Goal: Communication & Community: Answer question/provide support

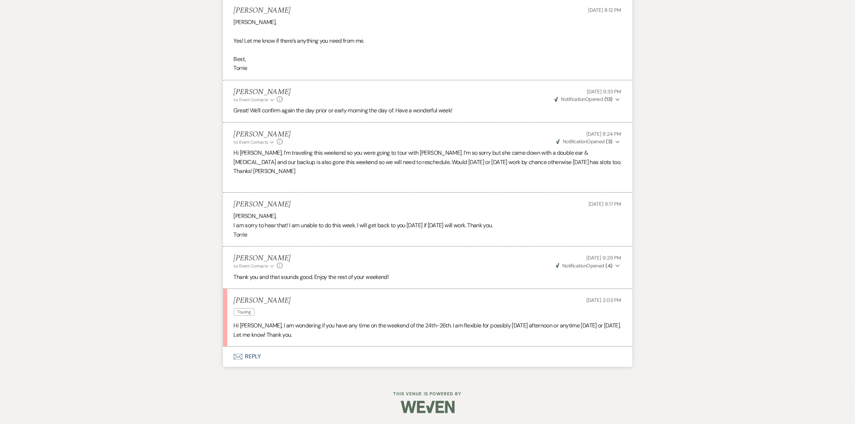
scroll to position [1373, 0]
click at [247, 361] on button "Envelope Reply" at bounding box center [427, 357] width 409 height 20
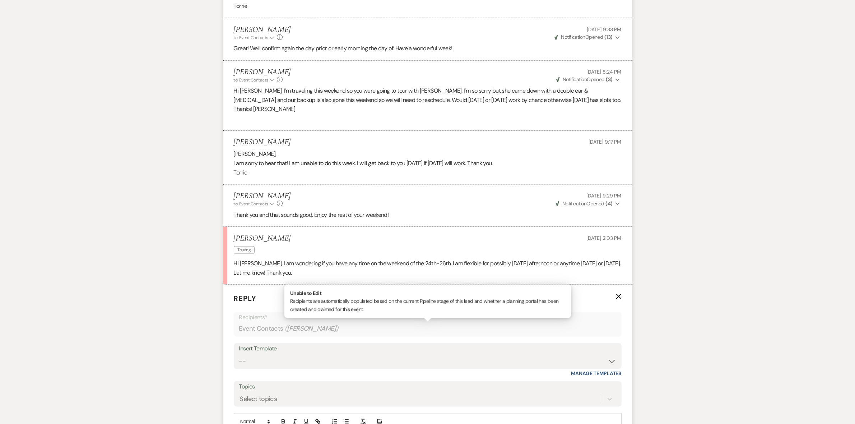
scroll to position [1508, 0]
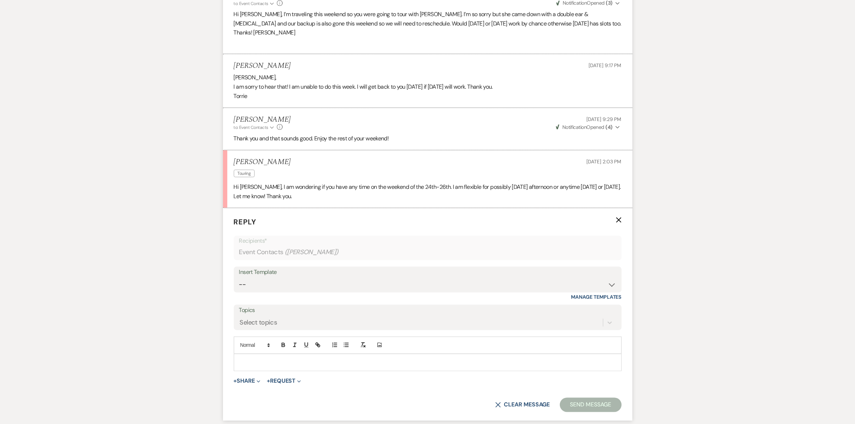
click at [262, 366] on p at bounding box center [427, 363] width 376 height 8
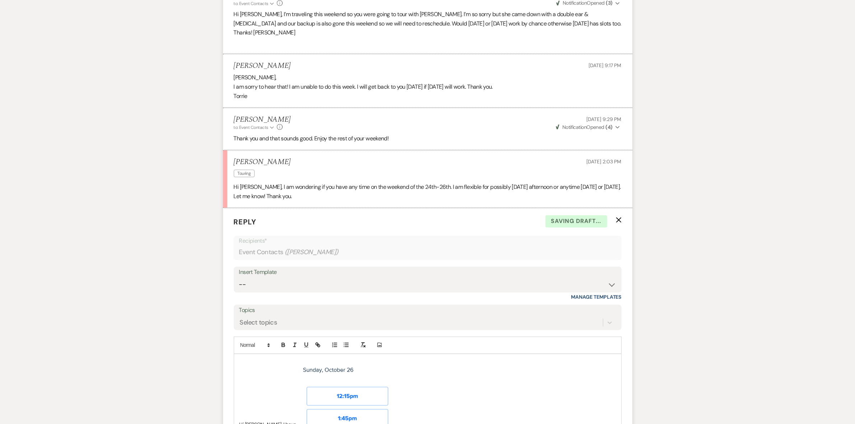
scroll to position [1642, 0]
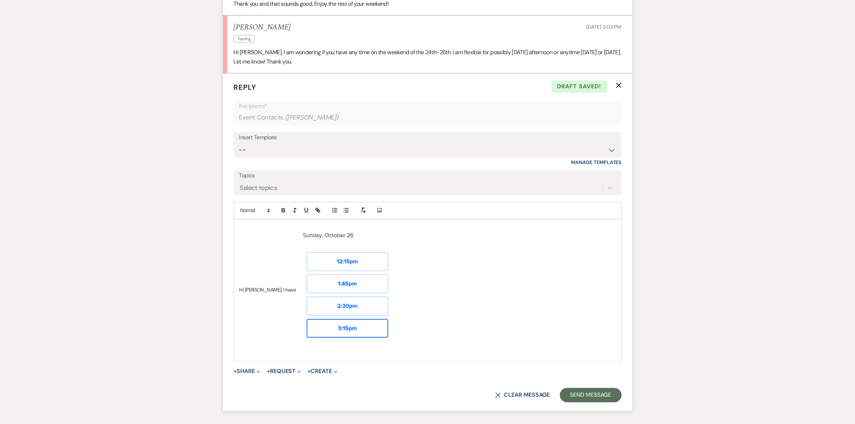
click at [483, 307] on p "Hi Torrie, I have" at bounding box center [427, 290] width 376 height 133
click at [296, 301] on img at bounding box center [348, 290] width 104 height 133
click at [269, 300] on p "Hi Torrie, I have" at bounding box center [427, 290] width 376 height 133
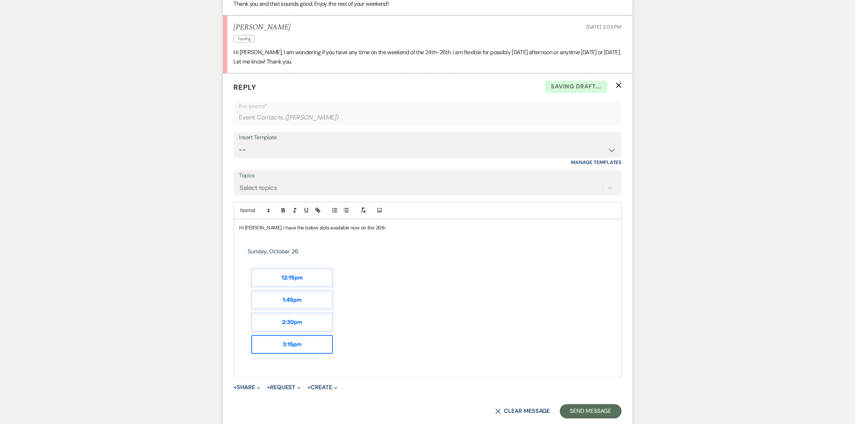
click at [397, 232] on p "Hi Torrie, I have the below slots available now on the 26th" at bounding box center [427, 228] width 376 height 8
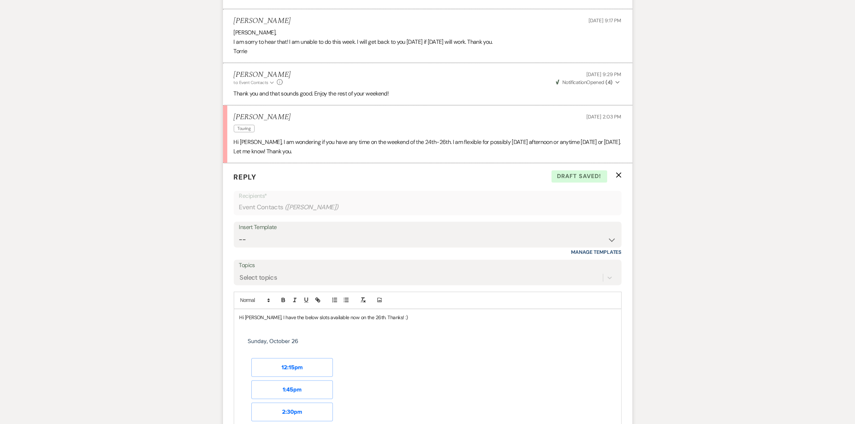
scroll to position [1721, 0]
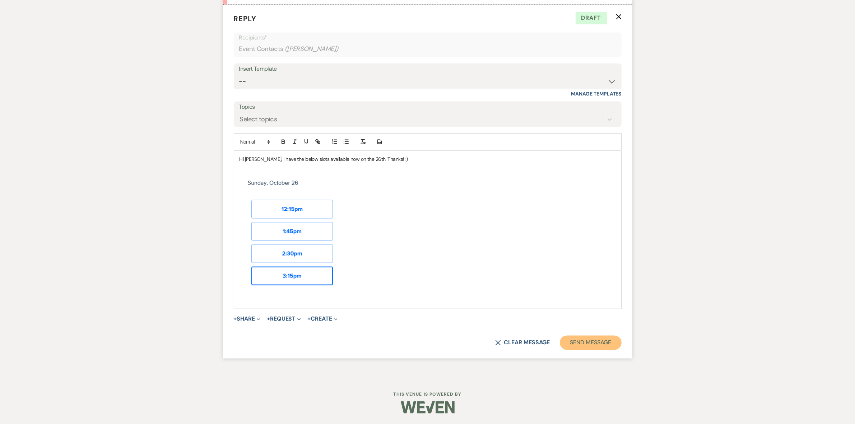
click at [584, 340] on button "Send Message" at bounding box center [590, 342] width 61 height 14
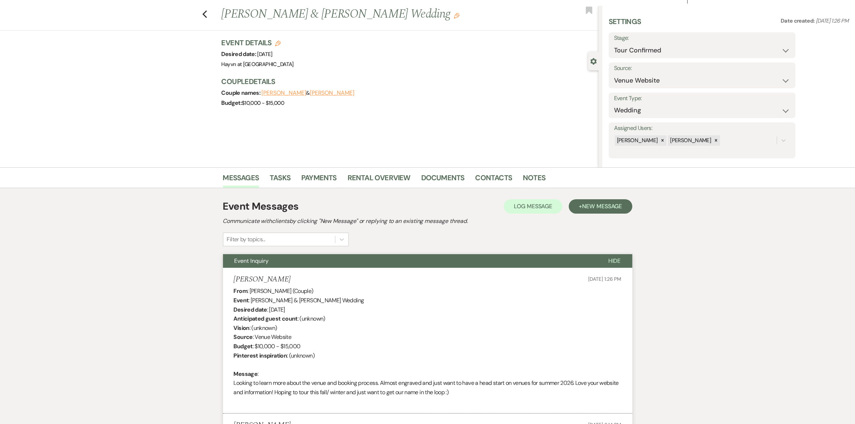
scroll to position [0, 0]
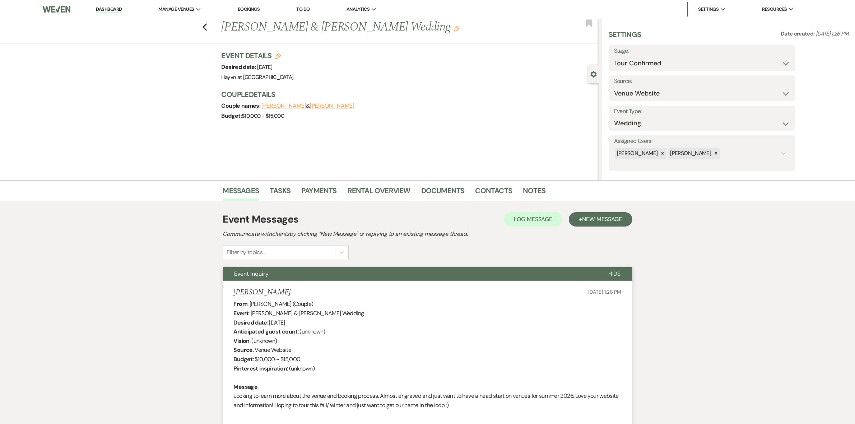
click at [54, 6] on img at bounding box center [57, 9] width 28 height 15
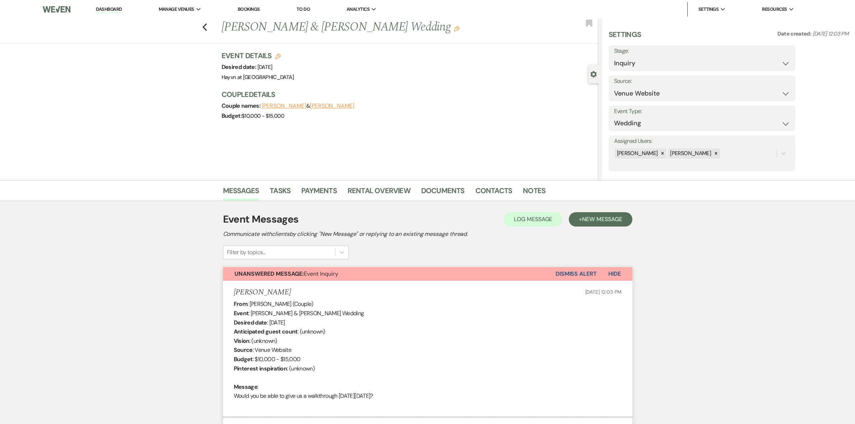
select select "5"
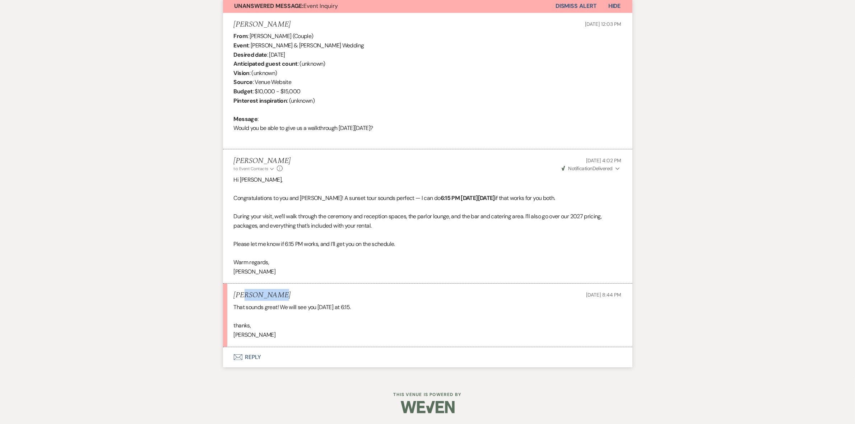
drag, startPoint x: 287, startPoint y: 294, endPoint x: 245, endPoint y: 294, distance: 42.4
click at [245, 294] on div "[PERSON_NAME] [DATE] 8:44 PM" at bounding box center [428, 295] width 388 height 9
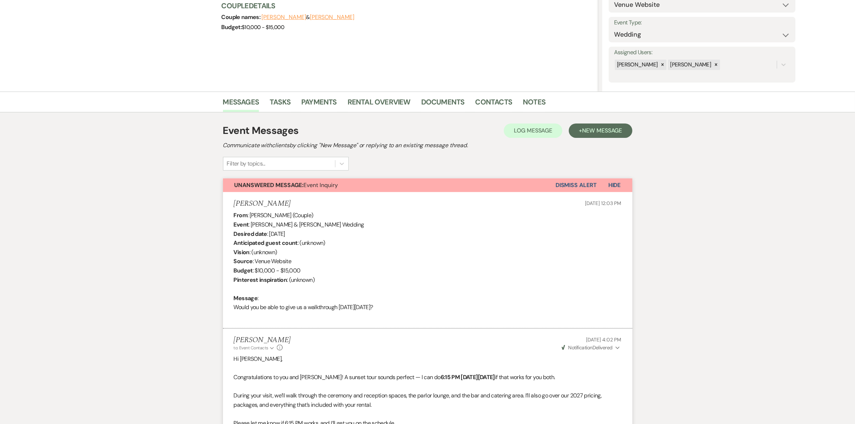
scroll to position [88, 0]
drag, startPoint x: 266, startPoint y: 223, endPoint x: 249, endPoint y: 211, distance: 20.2
click at [249, 211] on div "From : Ryan Krueger (Couple) Event : Nicole & Steele's Wedding Desired date : O…" at bounding box center [428, 266] width 388 height 110
click at [256, 209] on h5 "Ryan Krueger" at bounding box center [262, 204] width 57 height 9
drag, startPoint x: 273, startPoint y: 204, endPoint x: 234, endPoint y: 206, distance: 39.9
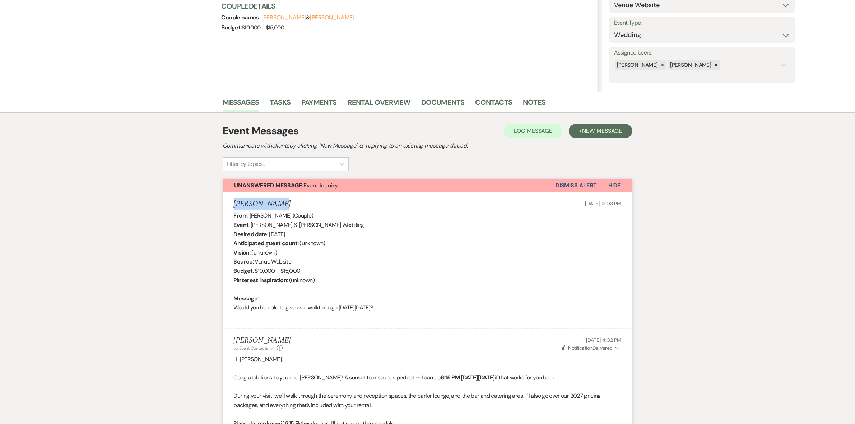
click at [234, 206] on div "Ryan Krueger Oct 10, 2025, 12:03 PM" at bounding box center [428, 204] width 388 height 9
copy h5 "Ryan Krueger"
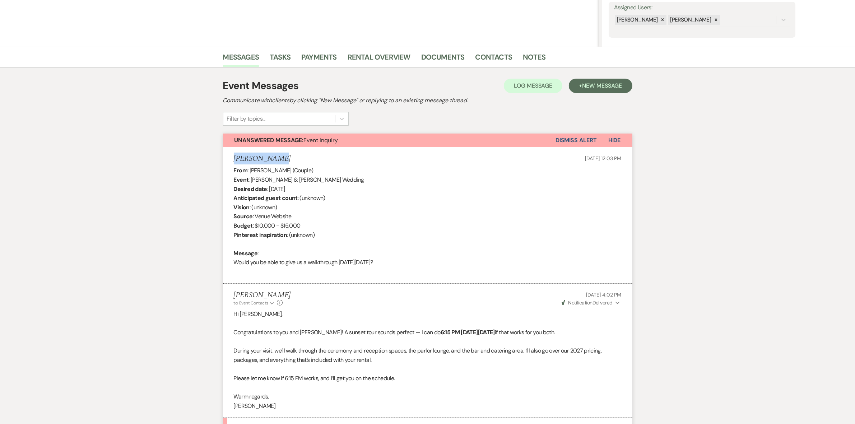
scroll to position [223, 0]
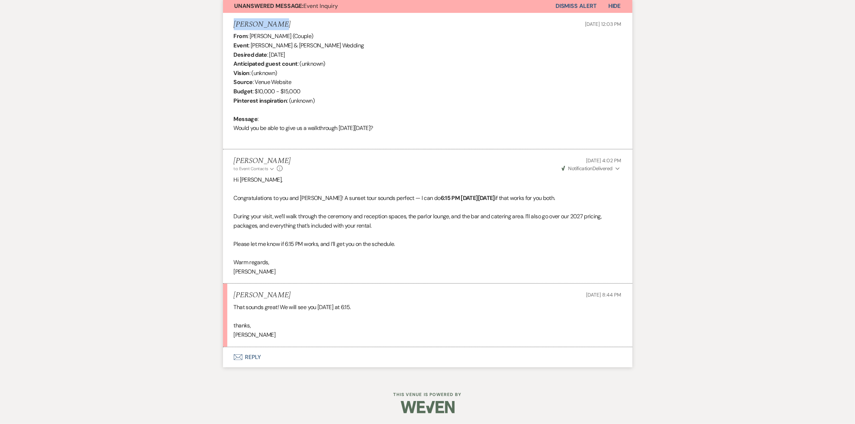
click at [255, 354] on button "Envelope Reply" at bounding box center [427, 357] width 409 height 20
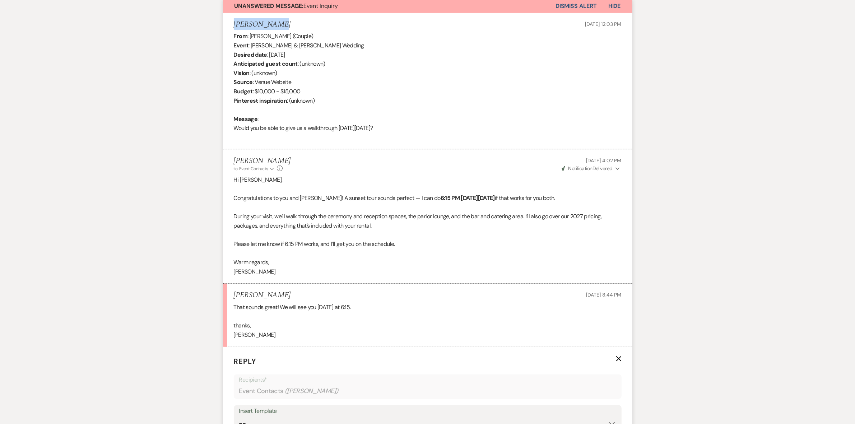
scroll to position [404, 0]
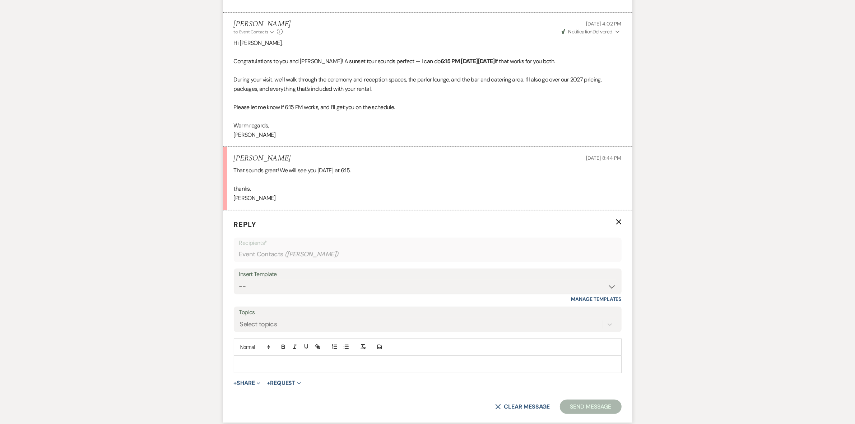
click at [252, 363] on p at bounding box center [427, 364] width 376 height 8
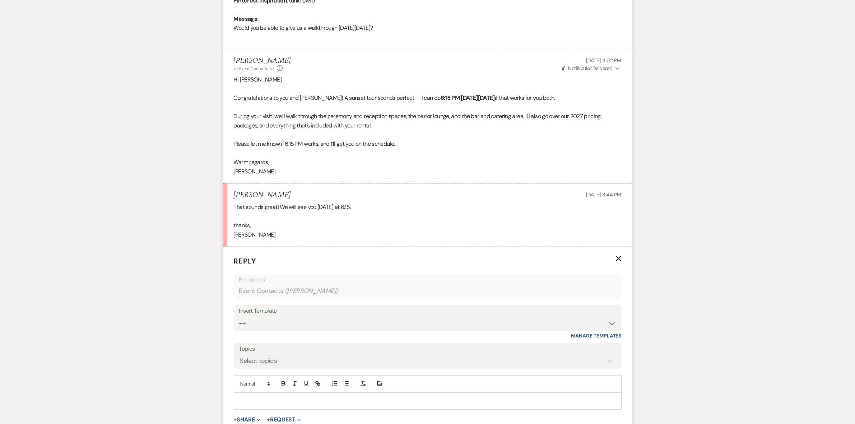
scroll to position [469, 0]
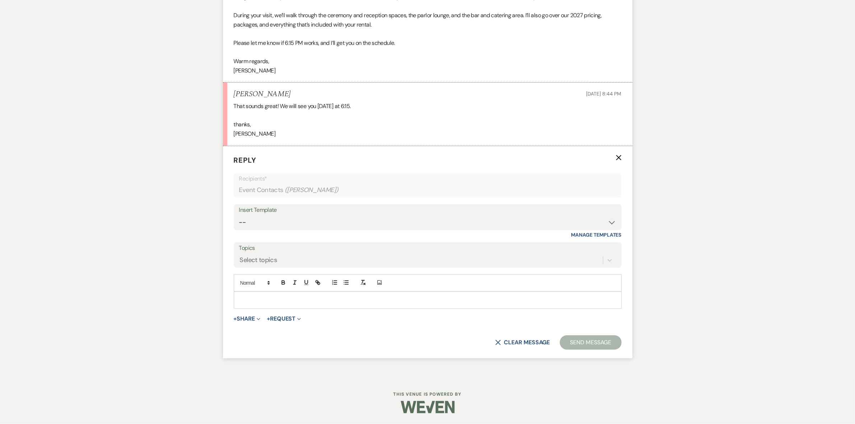
click at [257, 306] on div at bounding box center [427, 300] width 387 height 17
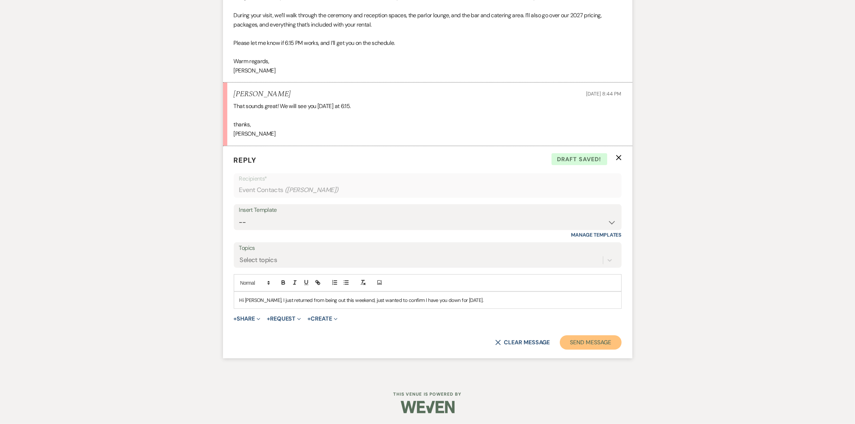
click at [600, 342] on button "Send Message" at bounding box center [590, 342] width 61 height 14
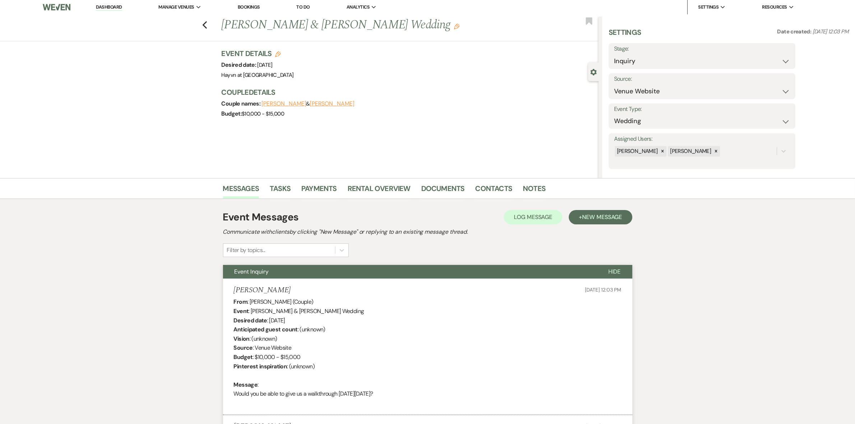
scroll to position [0, 0]
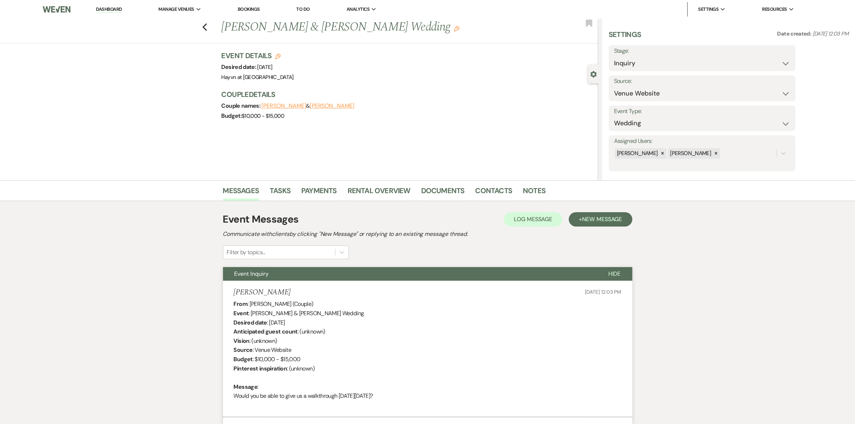
click at [107, 7] on link "Dashboard" at bounding box center [109, 9] width 26 height 7
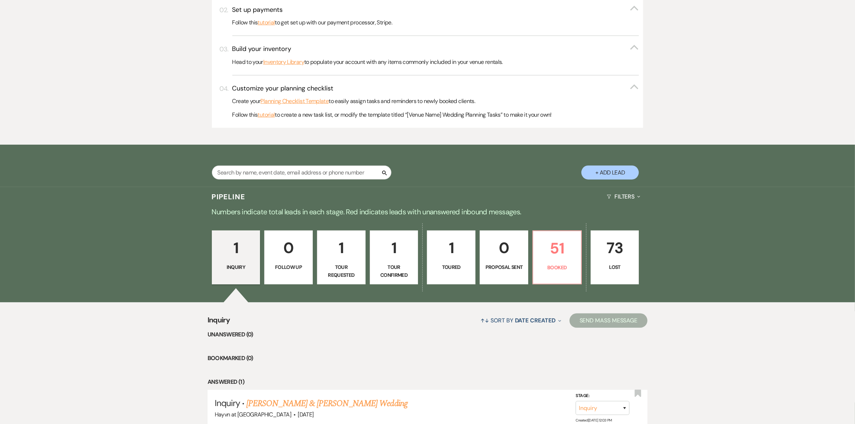
scroll to position [297, 0]
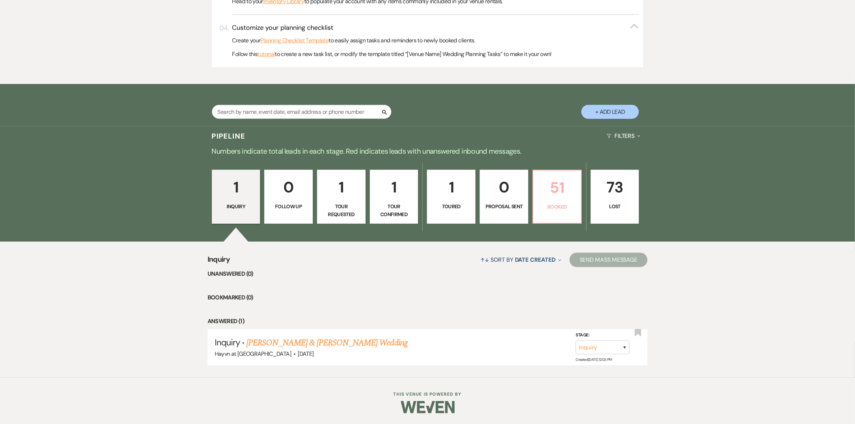
click at [559, 207] on p "Booked" at bounding box center [556, 207] width 39 height 8
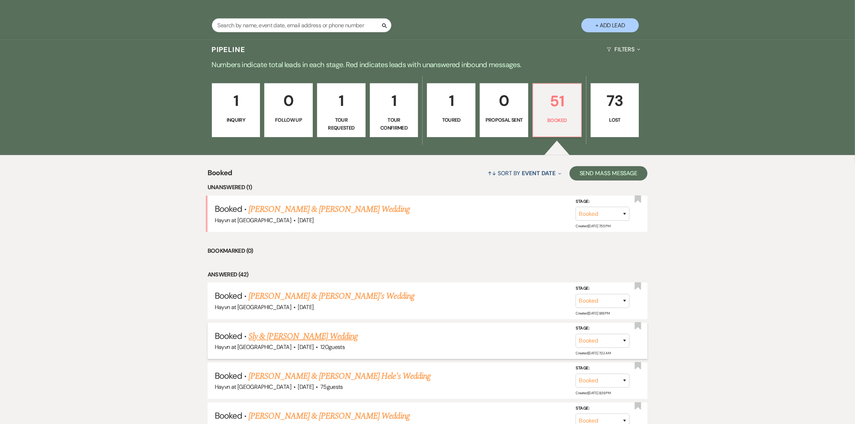
scroll to position [521, 0]
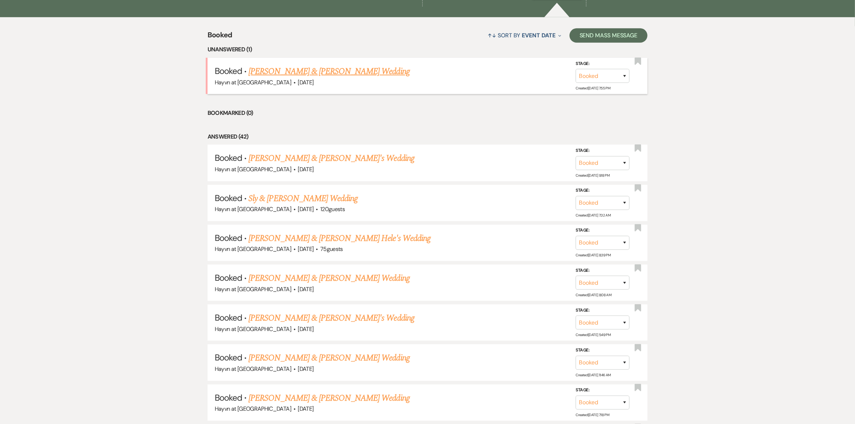
click at [348, 73] on link "[PERSON_NAME] & [PERSON_NAME] Wedding" at bounding box center [328, 71] width 161 height 13
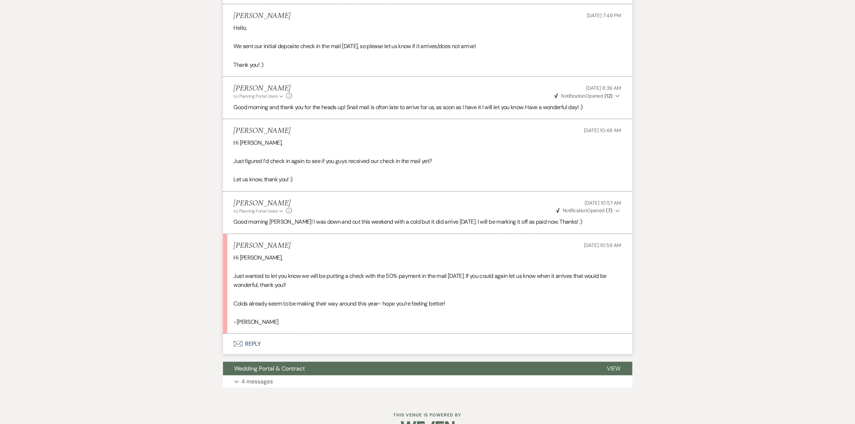
scroll to position [1269, 0]
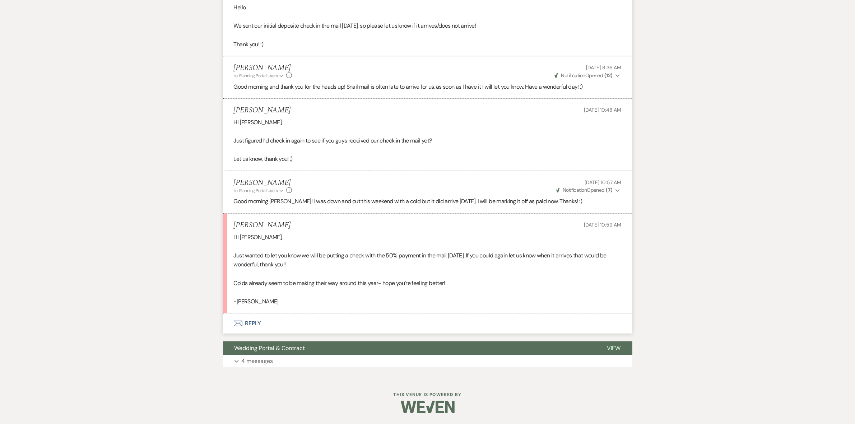
click at [255, 324] on button "Envelope Reply" at bounding box center [427, 323] width 409 height 20
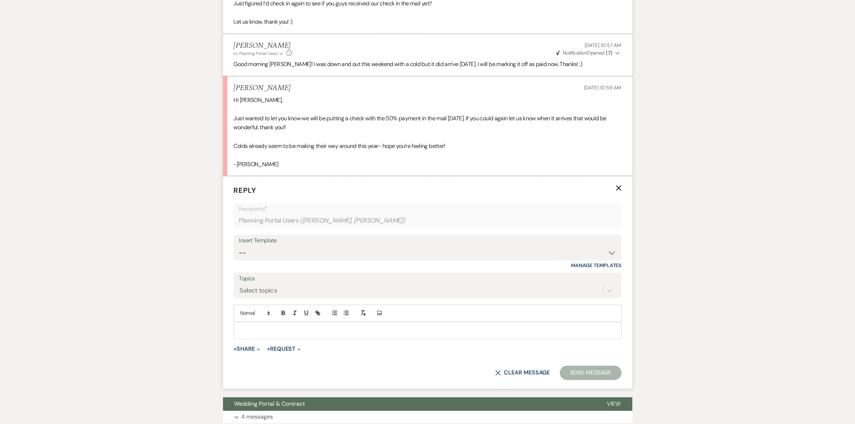
scroll to position [1463, 0]
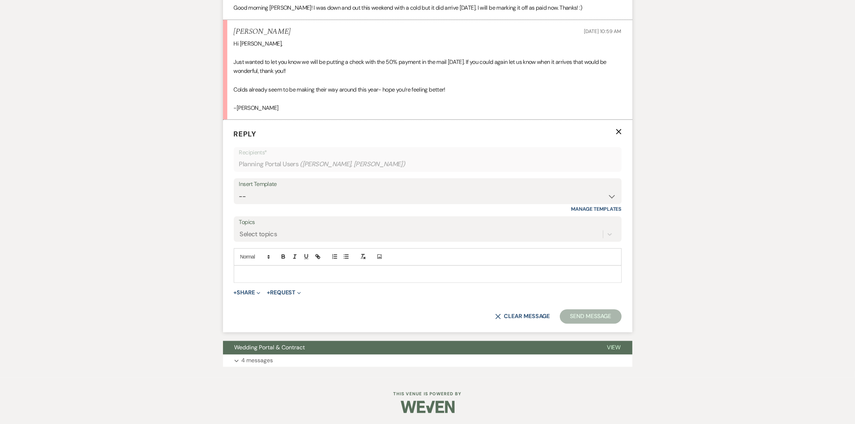
click at [255, 278] on p at bounding box center [427, 274] width 376 height 8
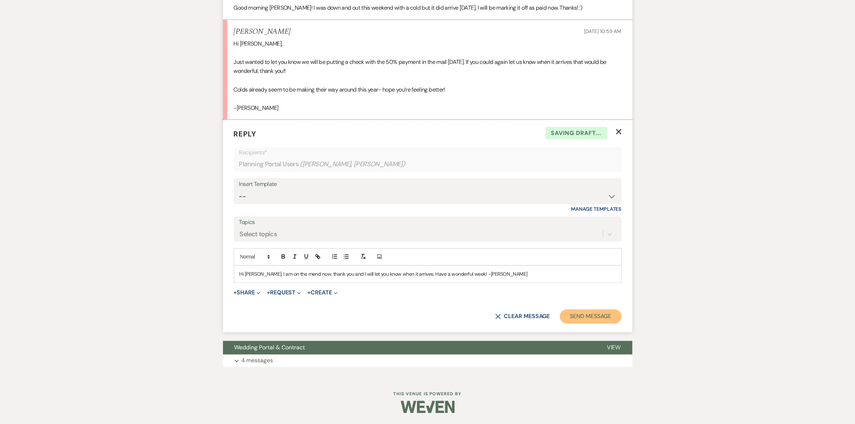
click at [593, 320] on button "Send Message" at bounding box center [590, 316] width 61 height 14
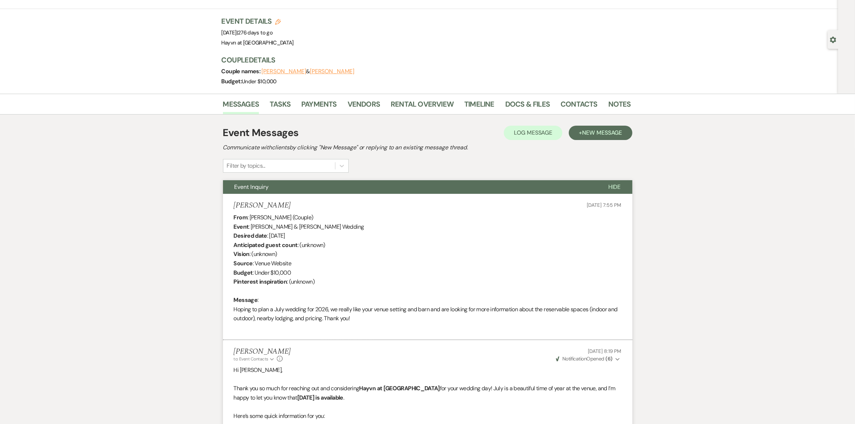
scroll to position [0, 0]
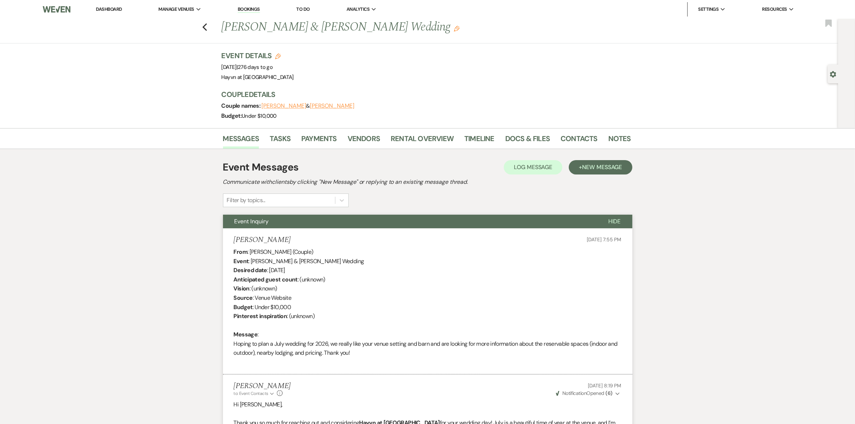
click at [106, 10] on link "Dashboard" at bounding box center [109, 9] width 26 height 6
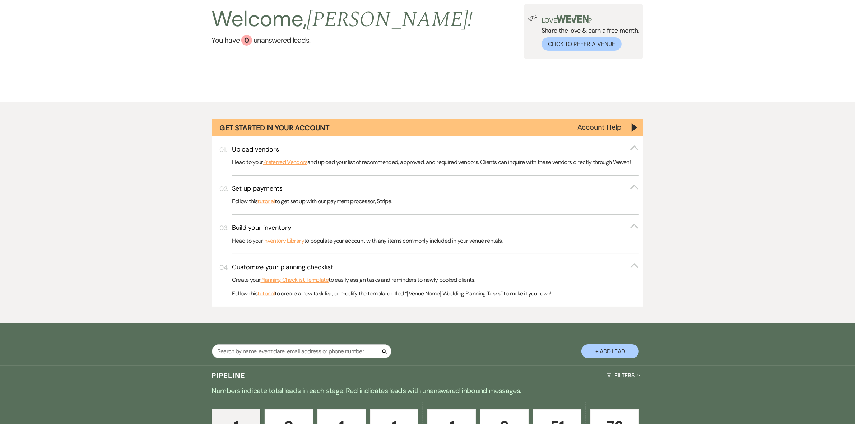
scroll to position [135, 0]
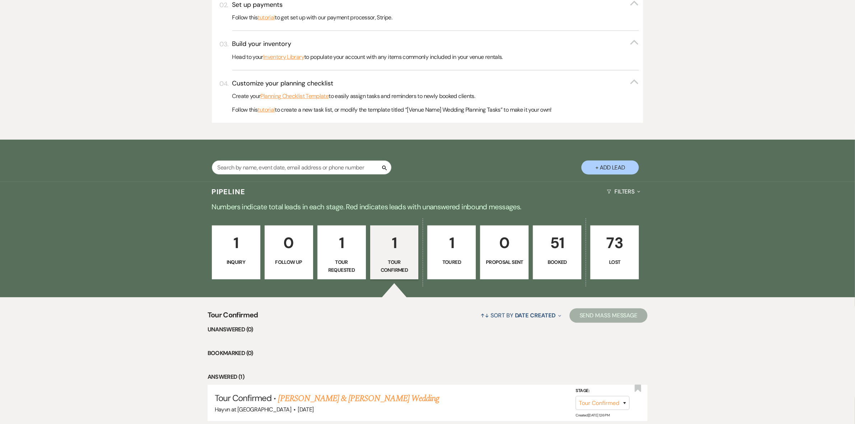
scroll to position [297, 0]
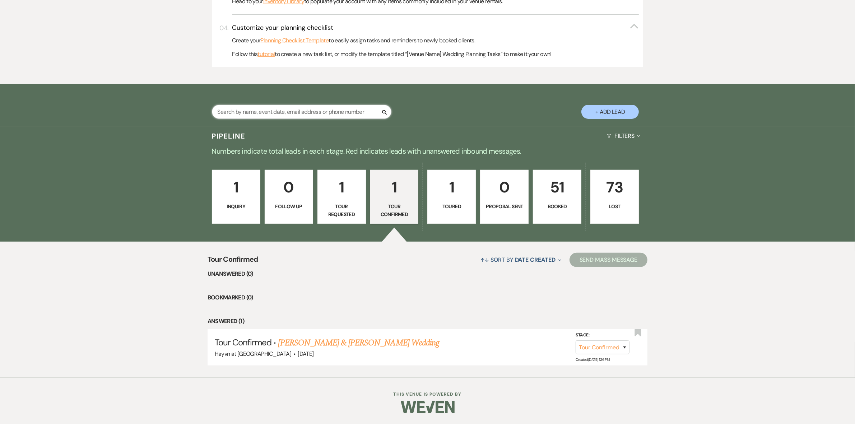
click at [266, 116] on input "text" at bounding box center [301, 112] width 179 height 14
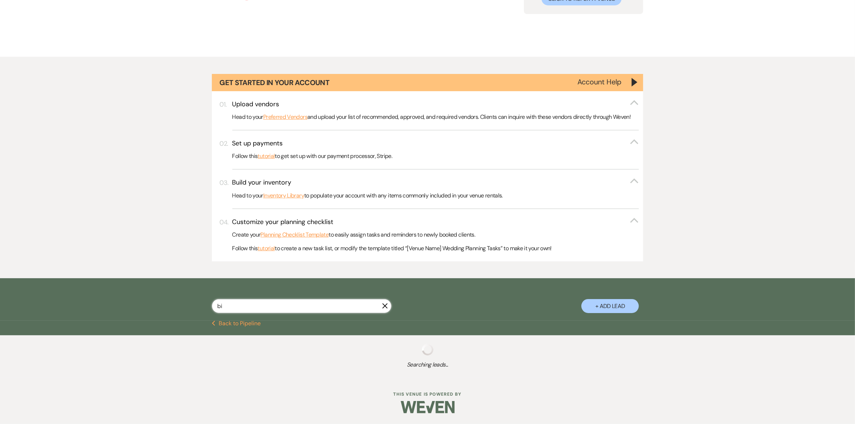
type input "bir"
select select "5"
select select "8"
select select "5"
select select "8"
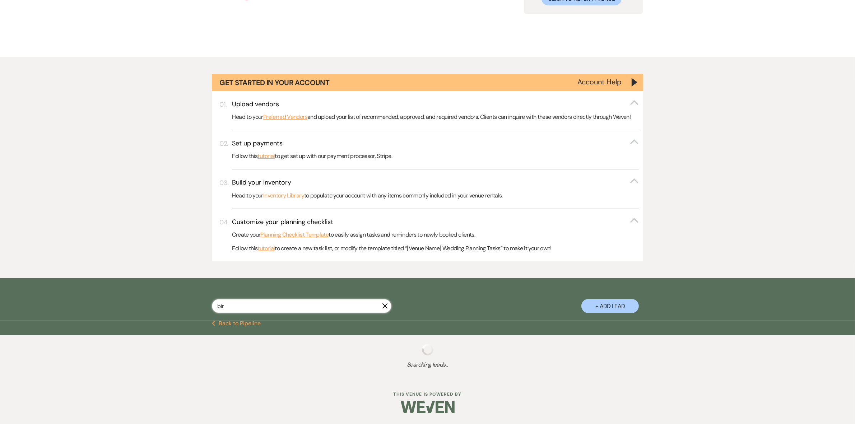
select select "5"
select select "8"
select select "6"
select select "8"
select select "5"
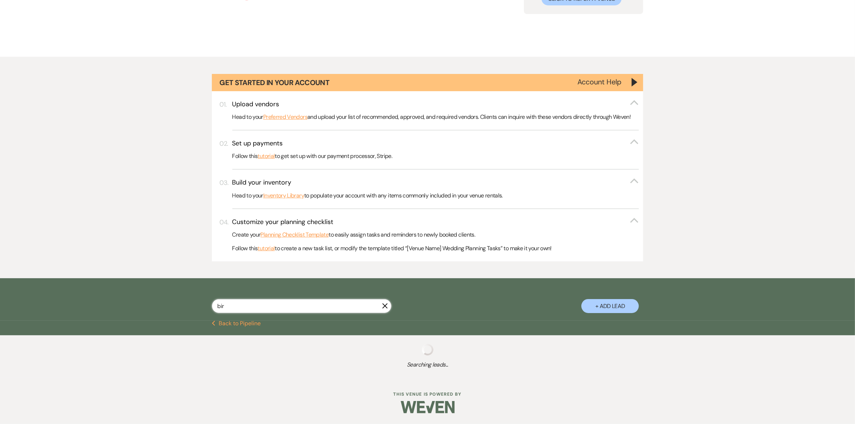
select select "8"
select select "6"
select select "8"
select select "5"
select select "8"
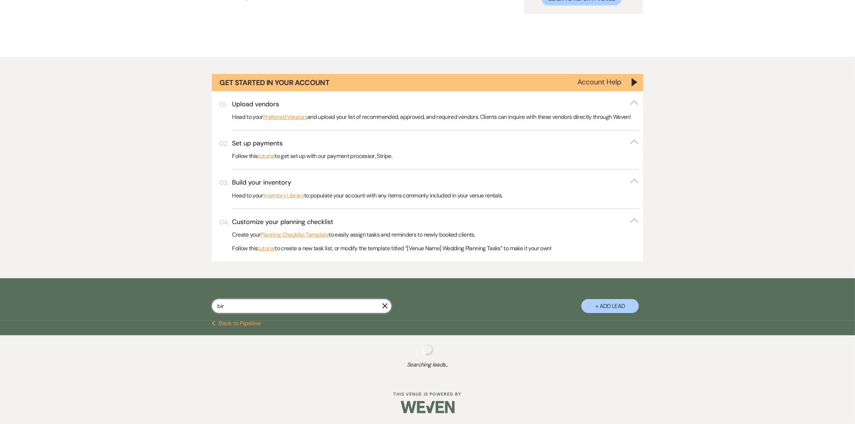
select select "6"
select select "8"
select select "5"
select select "8"
select select "5"
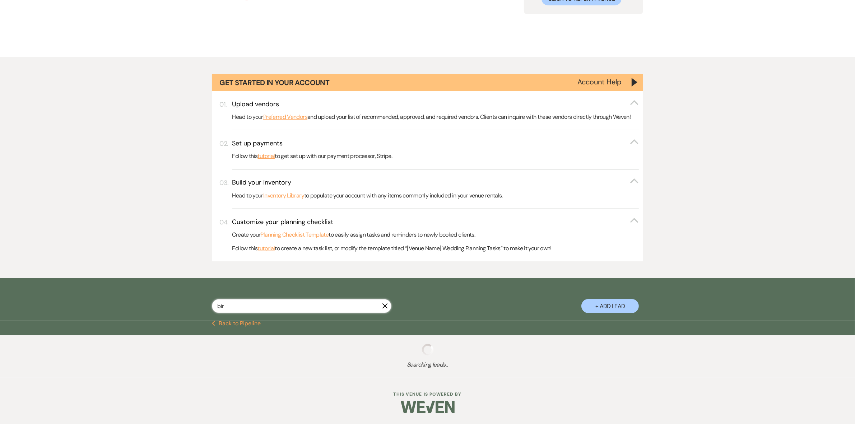
select select "8"
select select "5"
select select "8"
select select "6"
select select "8"
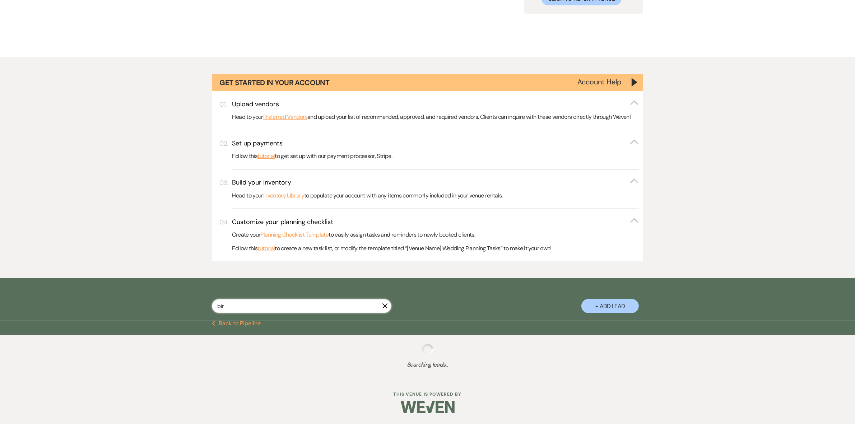
select select "6"
select select "8"
select select "5"
select select "8"
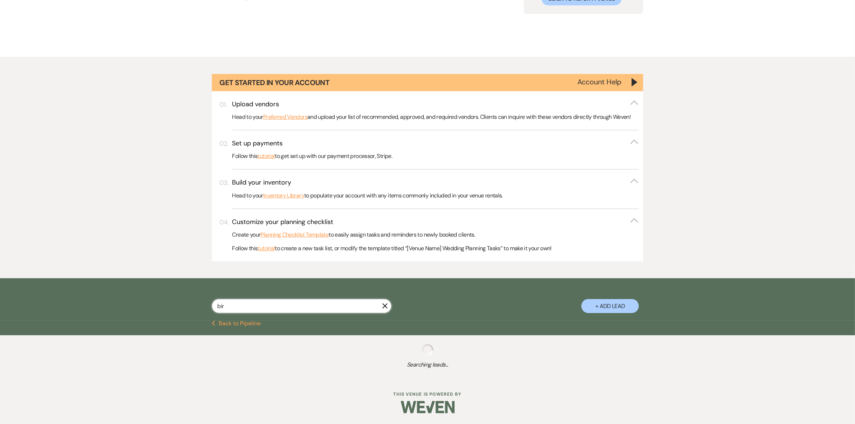
select select "8"
select select "5"
select select "8"
select select "1"
select select "8"
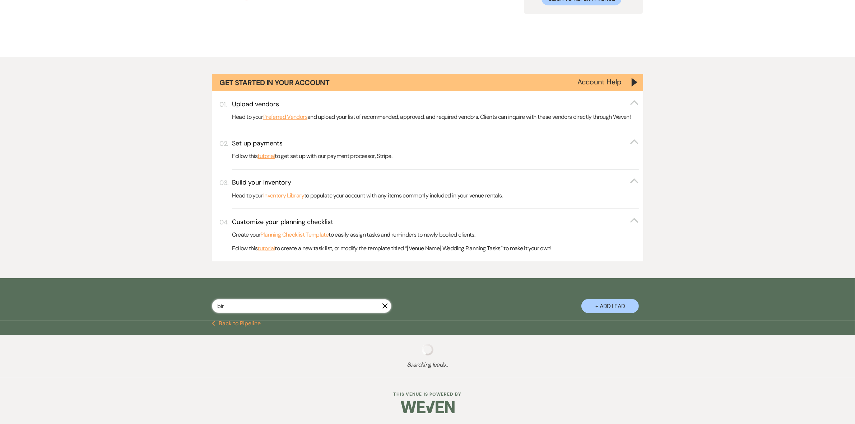
select select "5"
select select "8"
select select "5"
select select "8"
select select "10"
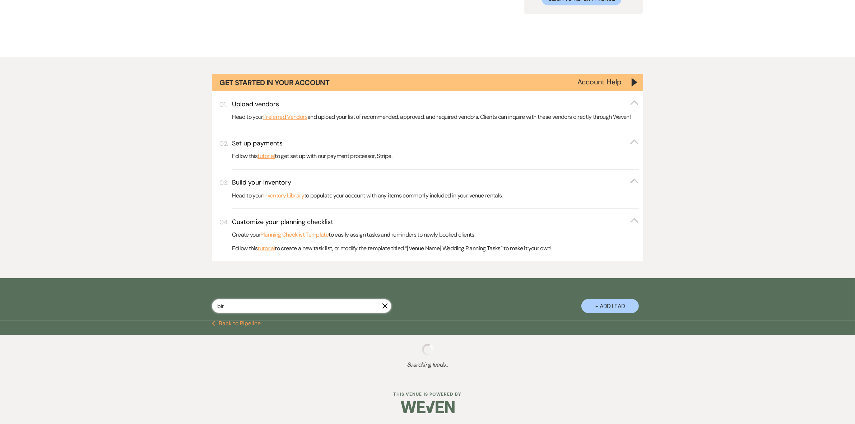
select select "8"
select select "5"
select select "8"
select select "11"
select select "8"
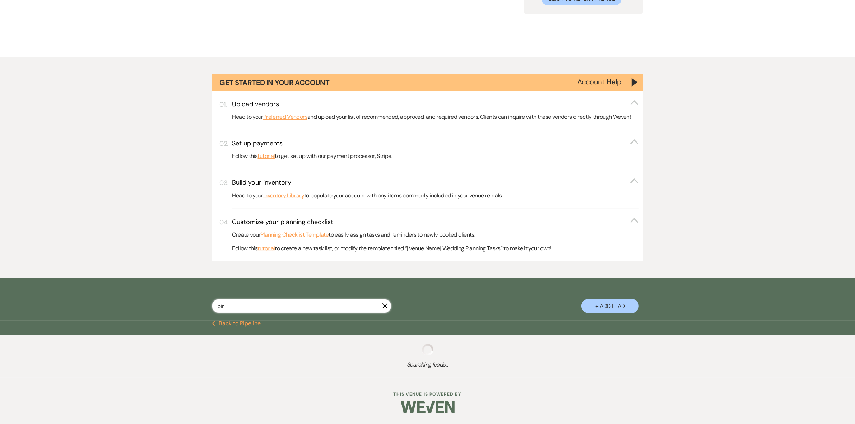
select select "6"
select select "8"
select select "5"
select select "8"
select select "6"
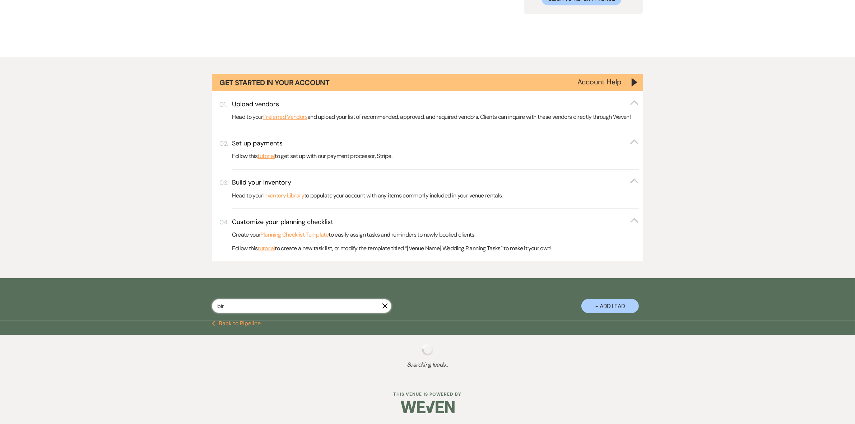
select select "8"
select select "3"
select select "8"
select select "5"
select select "8"
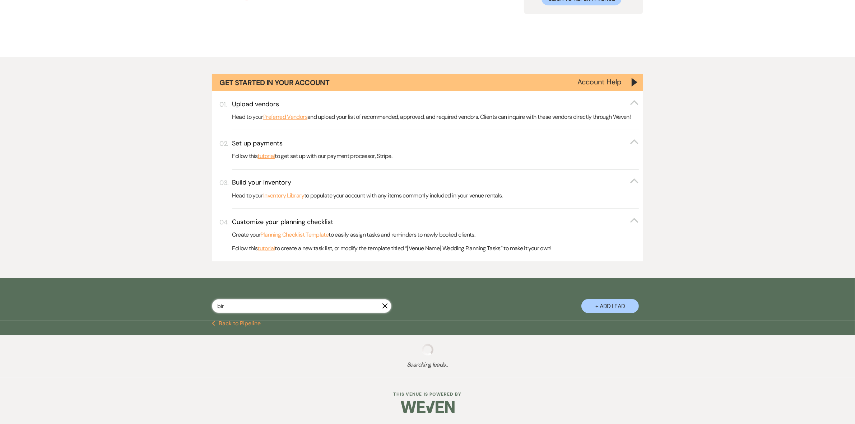
select select "3"
select select "8"
select select "6"
select select "8"
select select "10"
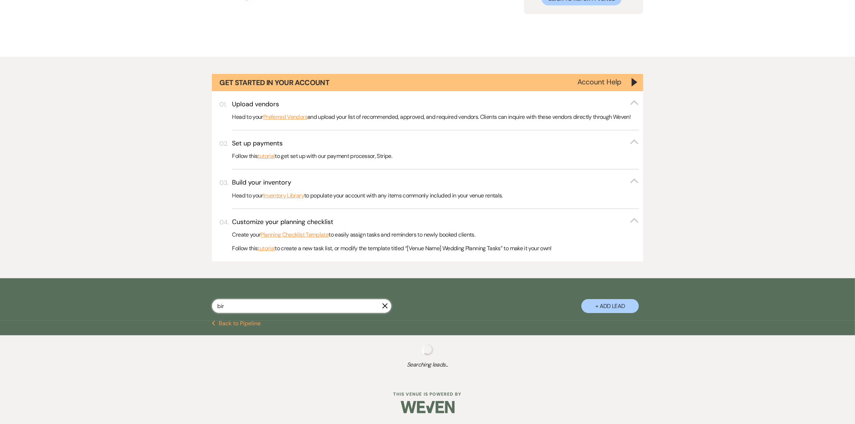
select select "8"
select select "5"
select select "8"
select select "6"
select select "8"
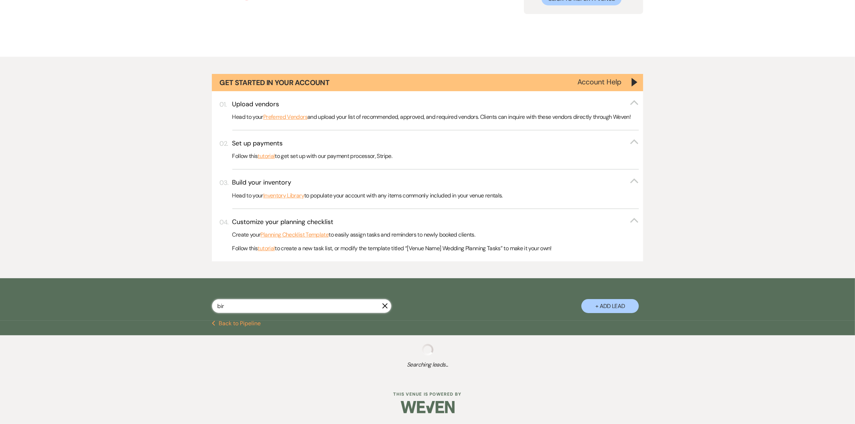
select select "1"
select select "8"
select select "11"
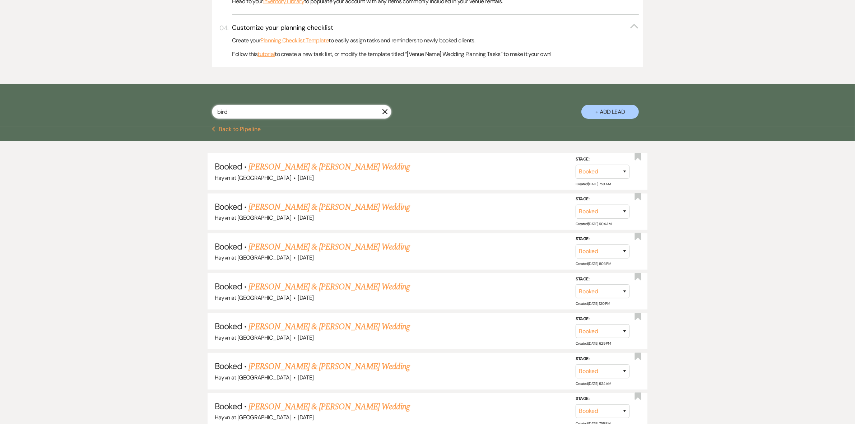
type input "bird"
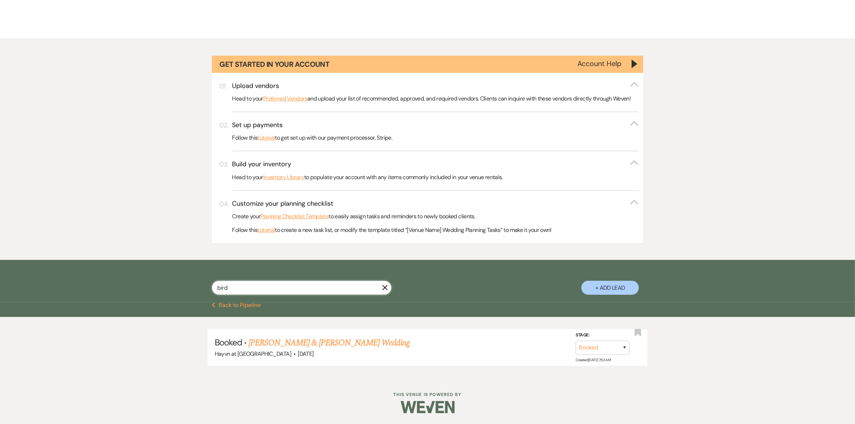
scroll to position [121, 0]
click at [332, 339] on link "[PERSON_NAME] & [PERSON_NAME] Wedding" at bounding box center [328, 342] width 161 height 13
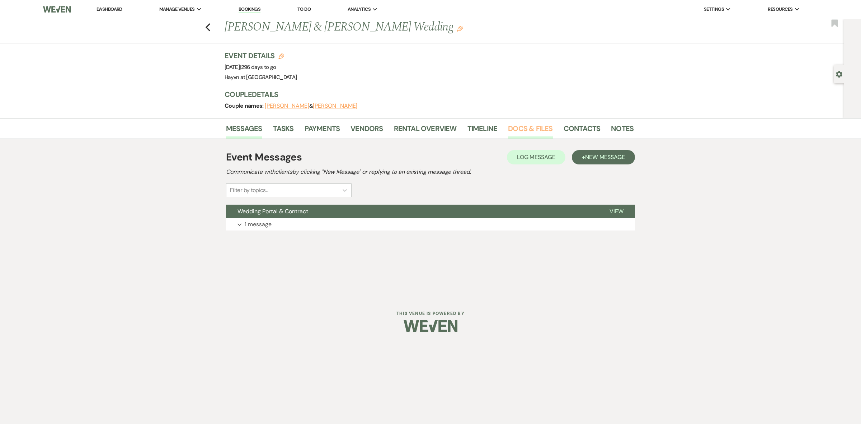
click at [541, 127] on link "Docs & Files" at bounding box center [530, 131] width 45 height 16
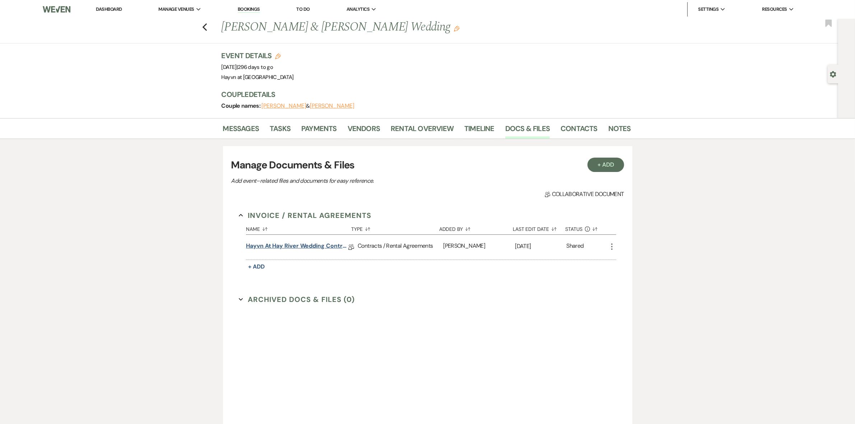
click at [308, 245] on link "Hayvn at Hay River Wedding Contract" at bounding box center [297, 247] width 102 height 11
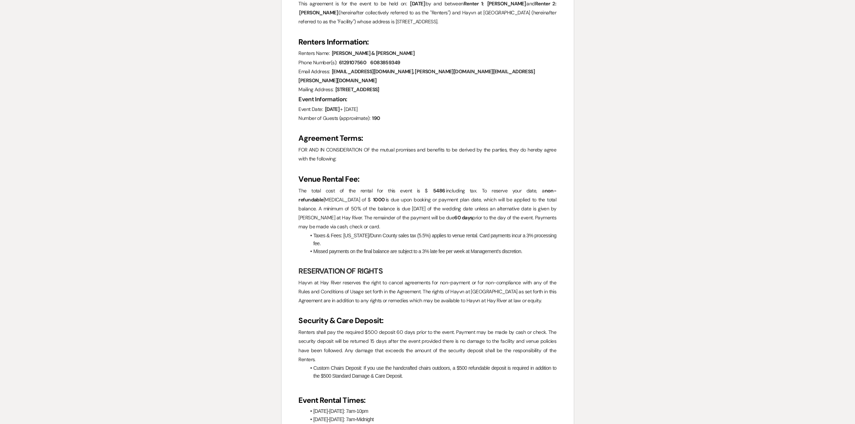
scroll to position [45, 0]
